Goal: Task Accomplishment & Management: Manage account settings

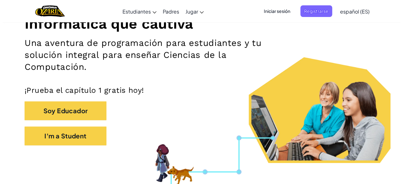
scroll to position [89, 0]
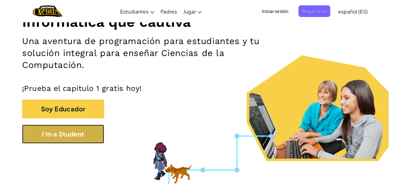
click at [84, 135] on button "I'm a Student" at bounding box center [63, 134] width 82 height 19
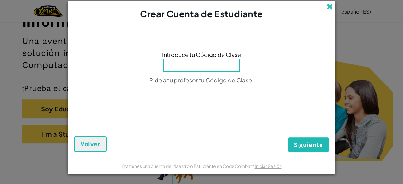
click at [329, 5] on span at bounding box center [330, 6] width 7 height 7
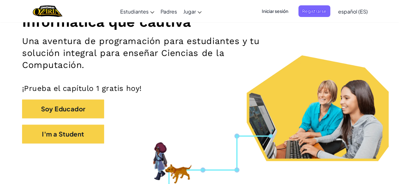
click at [280, 12] on span "Iniciar sesión" at bounding box center [275, 11] width 34 height 12
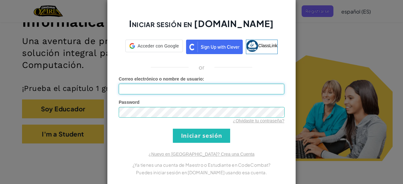
type input "[PERSON_NAME]"
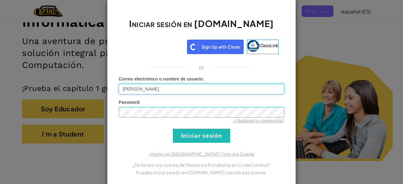
click at [153, 93] on input "[PERSON_NAME]" at bounding box center [202, 89] width 166 height 11
click at [153, 91] on input "[PERSON_NAME]" at bounding box center [202, 89] width 166 height 11
click at [126, 104] on span "Password" at bounding box center [129, 102] width 21 height 5
click at [125, 103] on span "Password" at bounding box center [129, 102] width 21 height 5
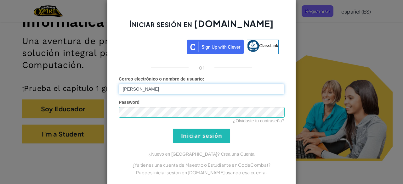
click at [140, 91] on input "[PERSON_NAME]" at bounding box center [202, 89] width 166 height 11
click at [132, 88] on input "[PERSON_NAME]" at bounding box center [202, 89] width 166 height 11
click at [140, 89] on input "[PERSON_NAME]" at bounding box center [202, 89] width 166 height 11
click at [123, 65] on div "or" at bounding box center [201, 68] width 175 height 8
drag, startPoint x: 148, startPoint y: 87, endPoint x: 140, endPoint y: 88, distance: 8.6
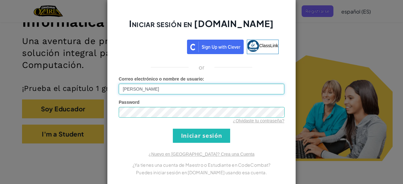
click at [140, 88] on input "[PERSON_NAME]" at bounding box center [202, 89] width 166 height 11
drag, startPoint x: 140, startPoint y: 88, endPoint x: 188, endPoint y: 123, distance: 59.5
click at [188, 123] on form "Correo electrónico o nombre de usuario : [PERSON_NAME] Password ¿Olvidaste tu c…" at bounding box center [202, 109] width 166 height 67
click at [198, 137] on input "Iniciar sesión" at bounding box center [201, 136] width 57 height 14
